Goal: Find specific page/section: Find specific page/section

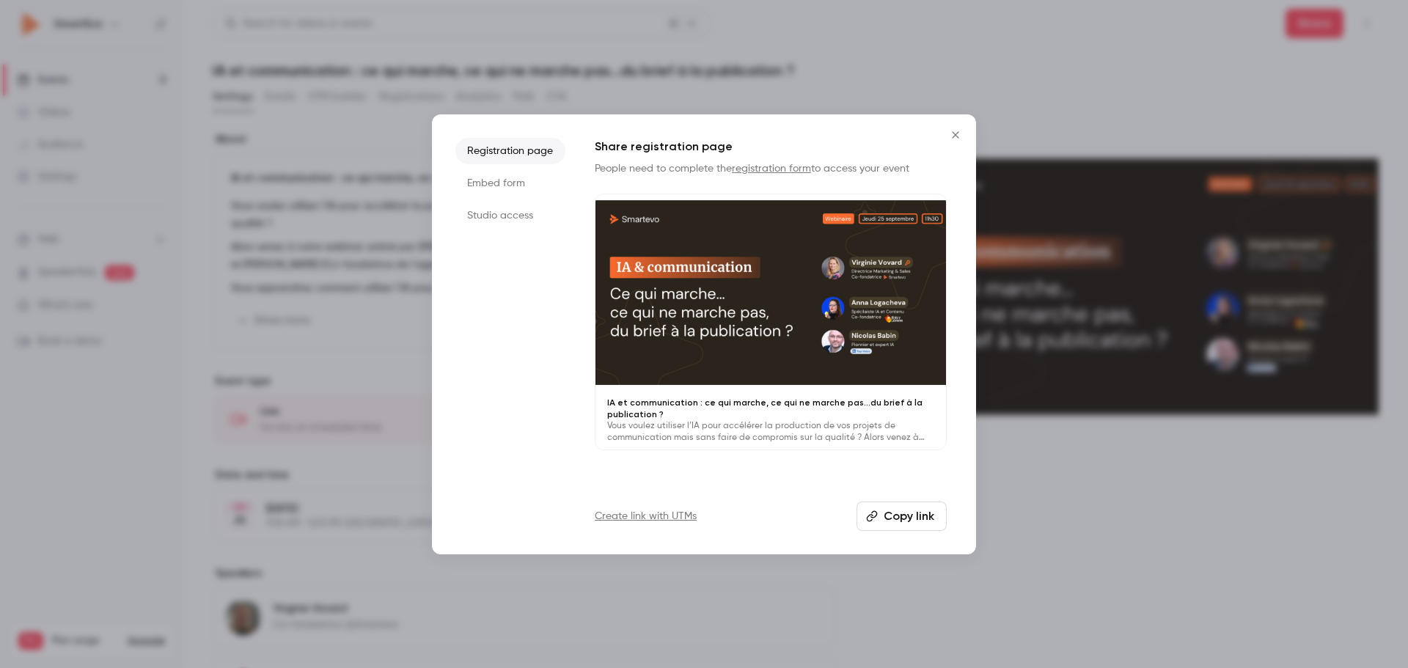
click at [961, 133] on icon "Close" at bounding box center [956, 135] width 18 height 12
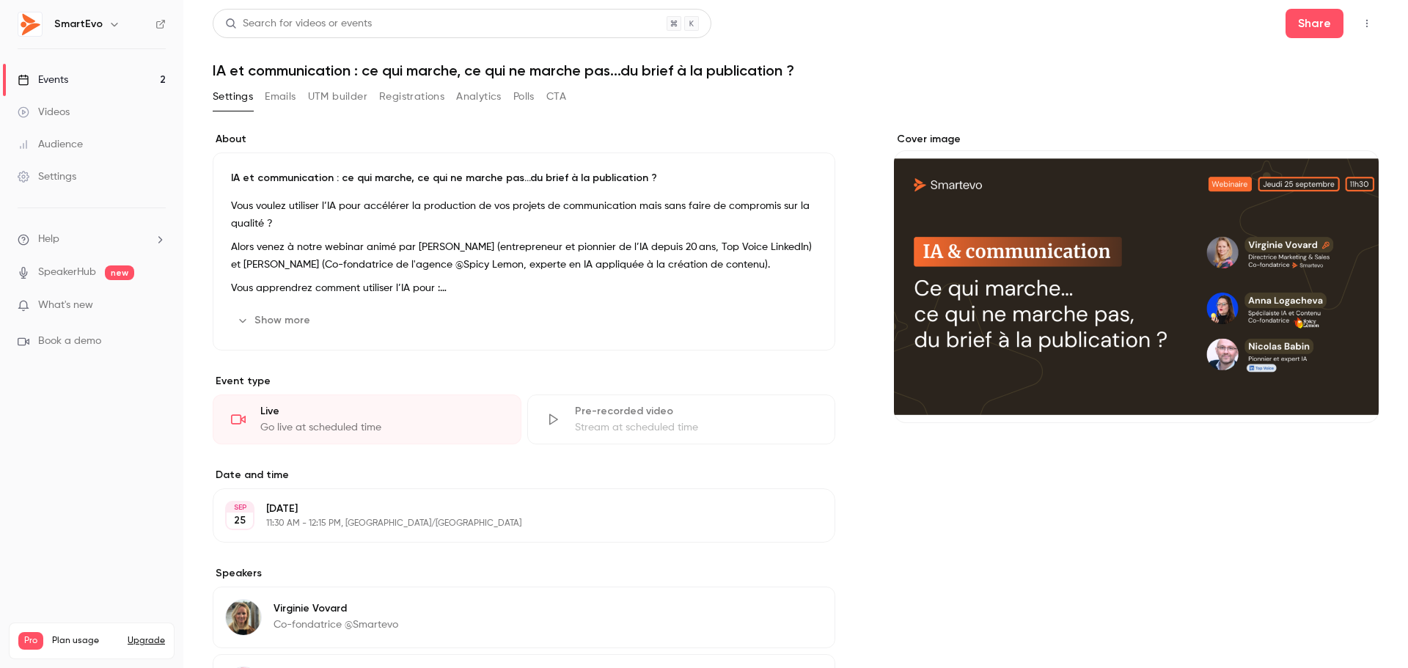
click at [77, 78] on link "Events 2" at bounding box center [91, 80] width 183 height 32
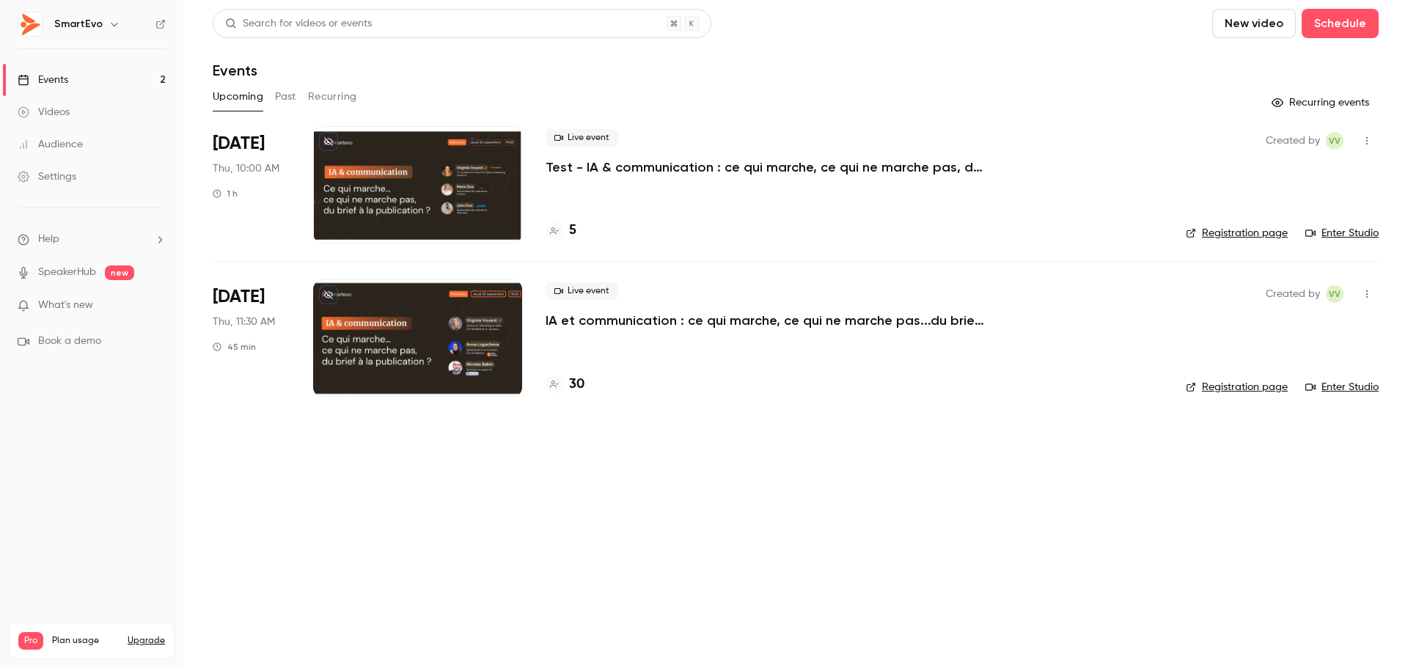
click at [580, 389] on h4 "30" at bounding box center [576, 385] width 15 height 20
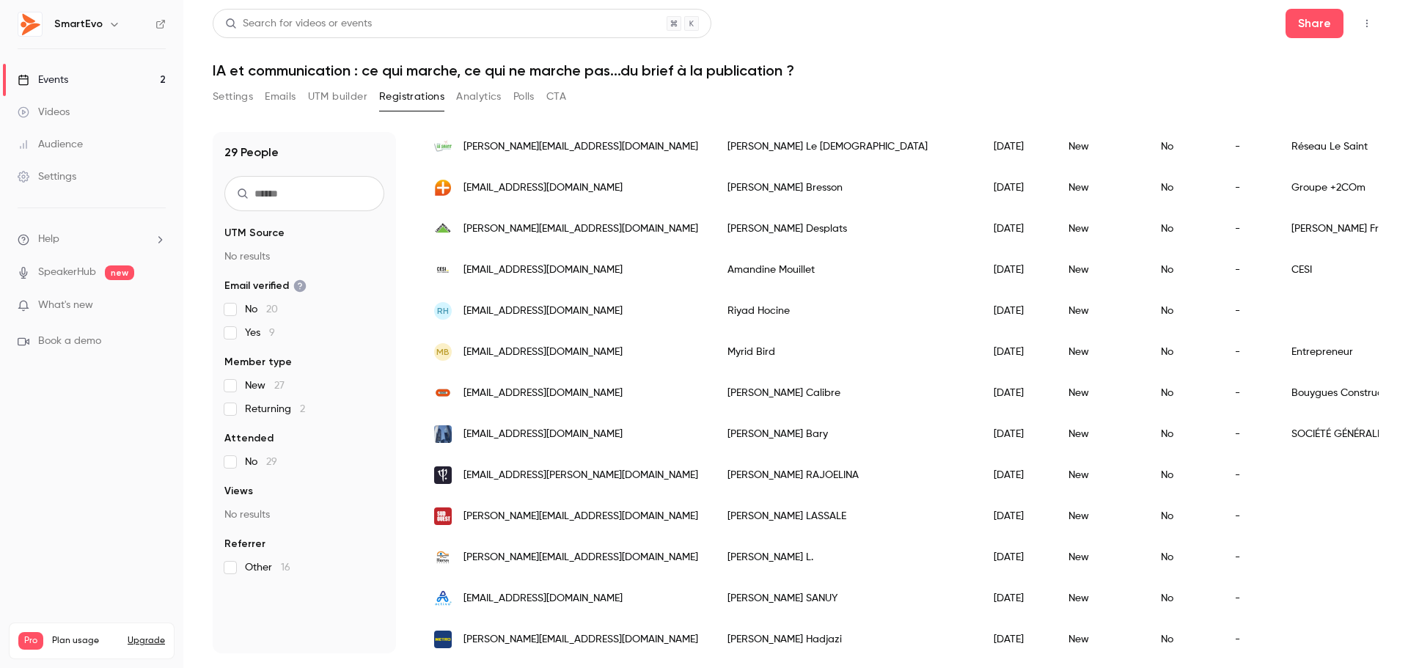
scroll to position [293, 0]
